Goal: Check status

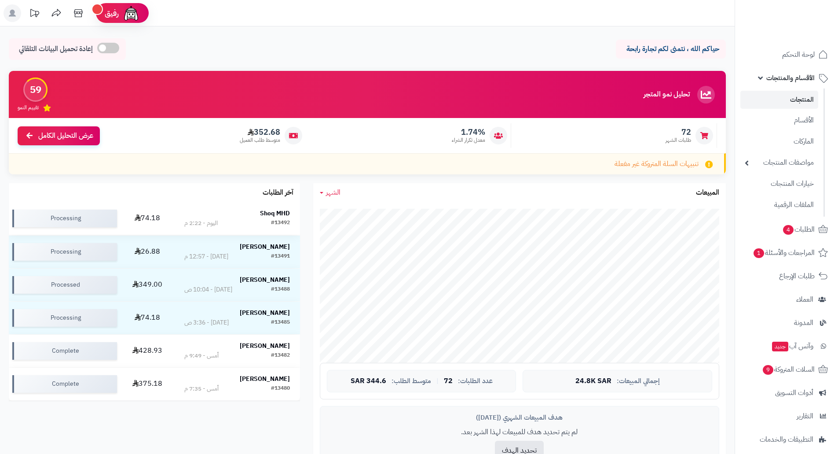
click at [261, 215] on strong "Shoq MHD" at bounding box center [275, 213] width 30 height 9
